Goal: Information Seeking & Learning: Learn about a topic

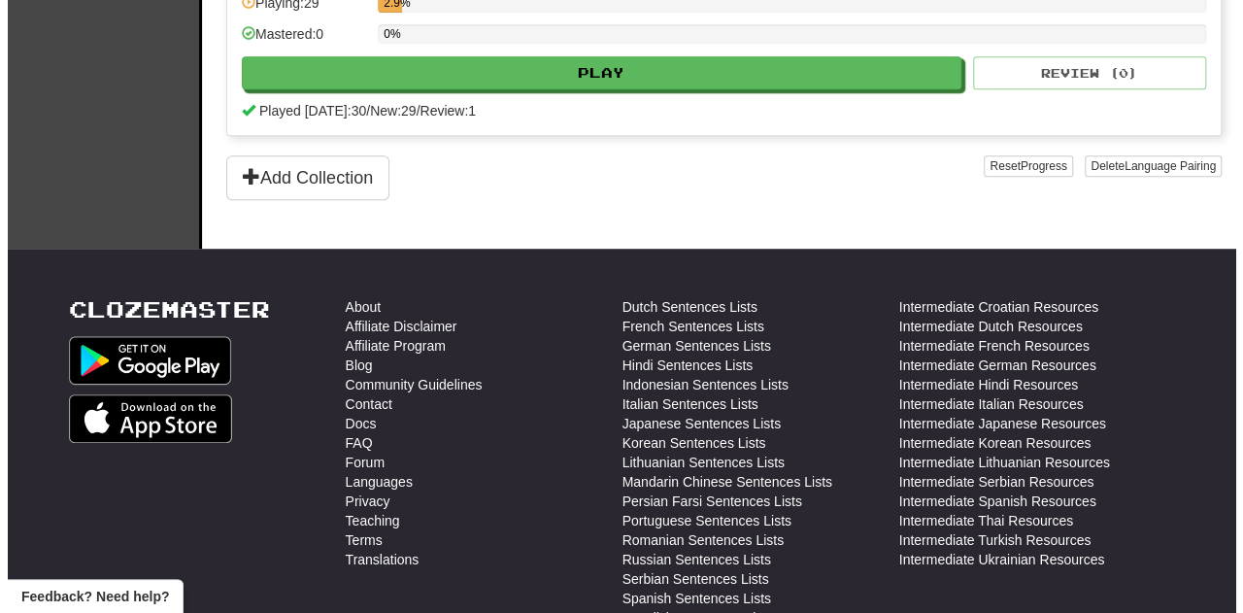
scroll to position [560, 0]
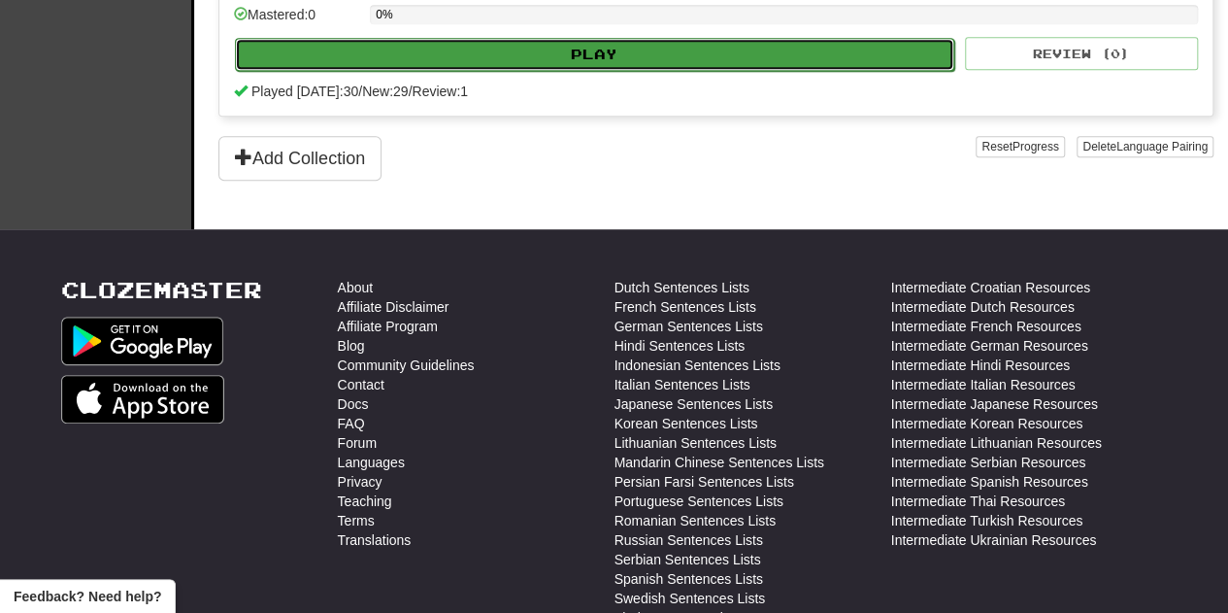
click at [693, 48] on button "Play" at bounding box center [594, 54] width 719 height 33
select select "**"
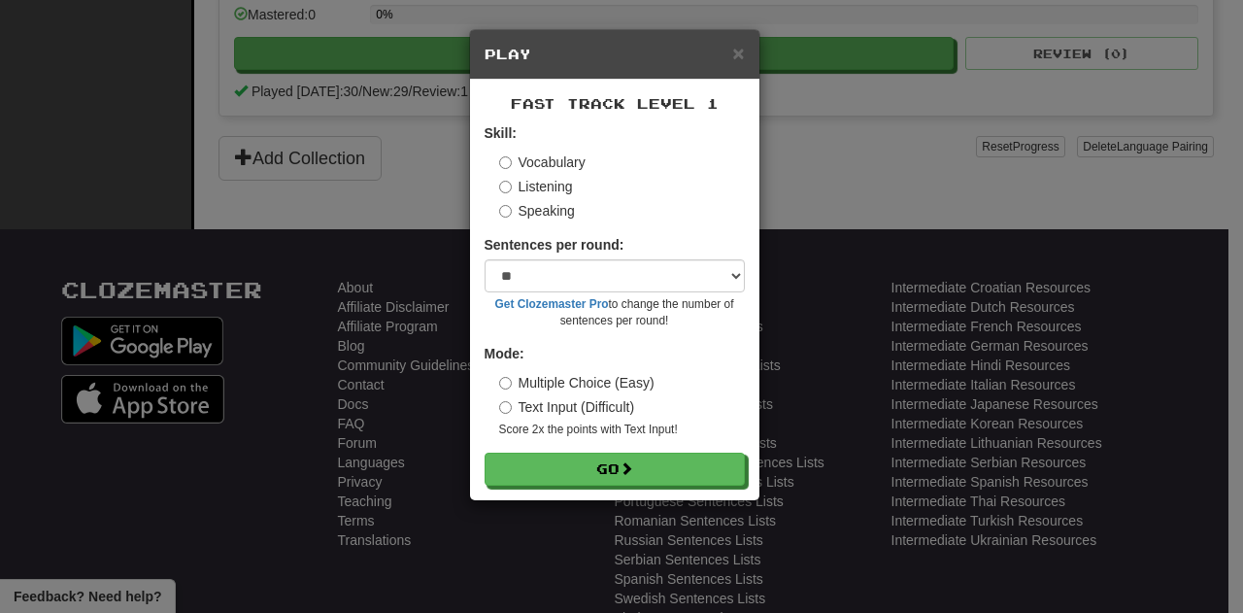
click at [495, 407] on div "Mode: Multiple Choice (Easy) Text Input (Difficult) Score 2x the points with Te…" at bounding box center [615, 391] width 260 height 94
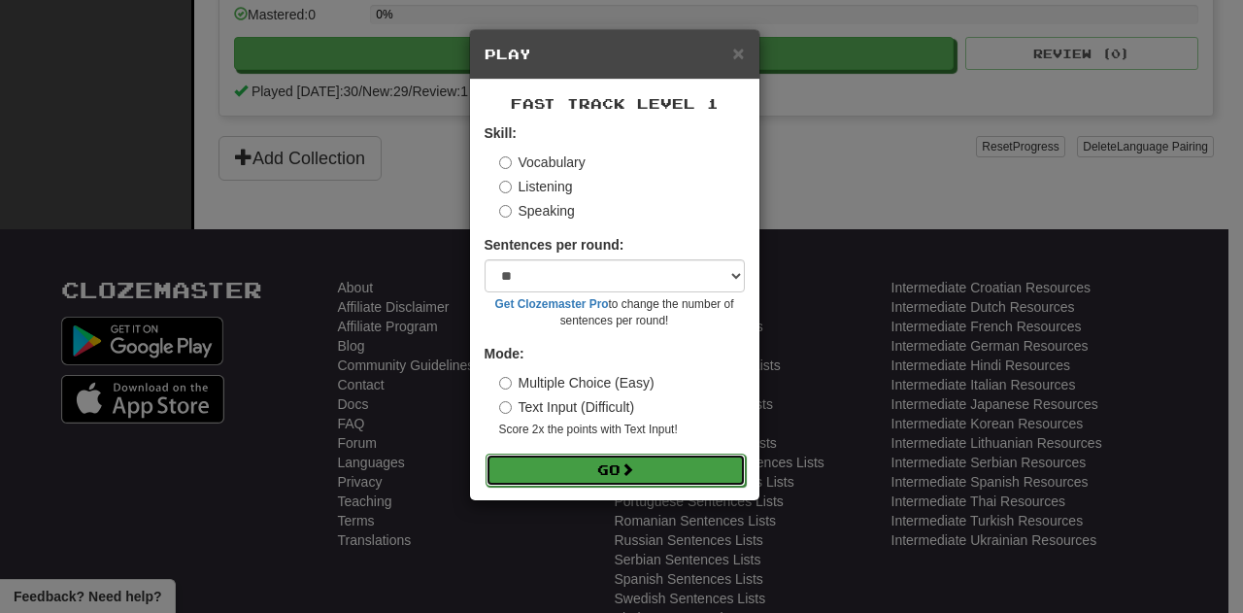
click at [514, 459] on button "Go" at bounding box center [615, 469] width 260 height 33
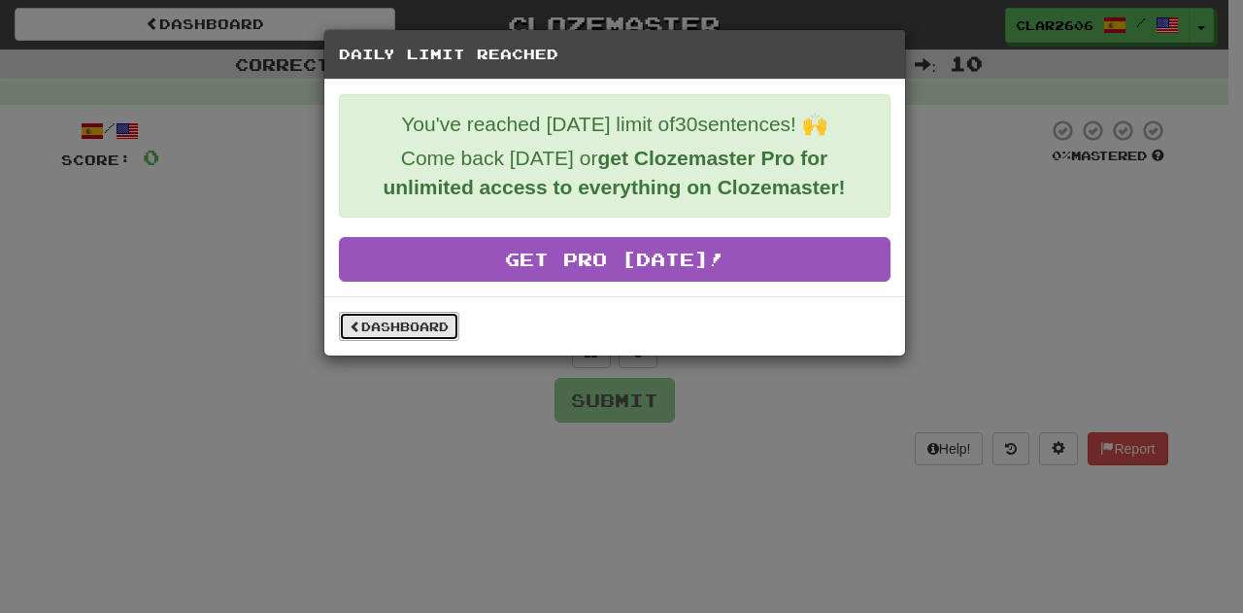
click at [389, 318] on link "Dashboard" at bounding box center [399, 326] width 120 height 29
